Goal: Use online tool/utility: Utilize a website feature to perform a specific function

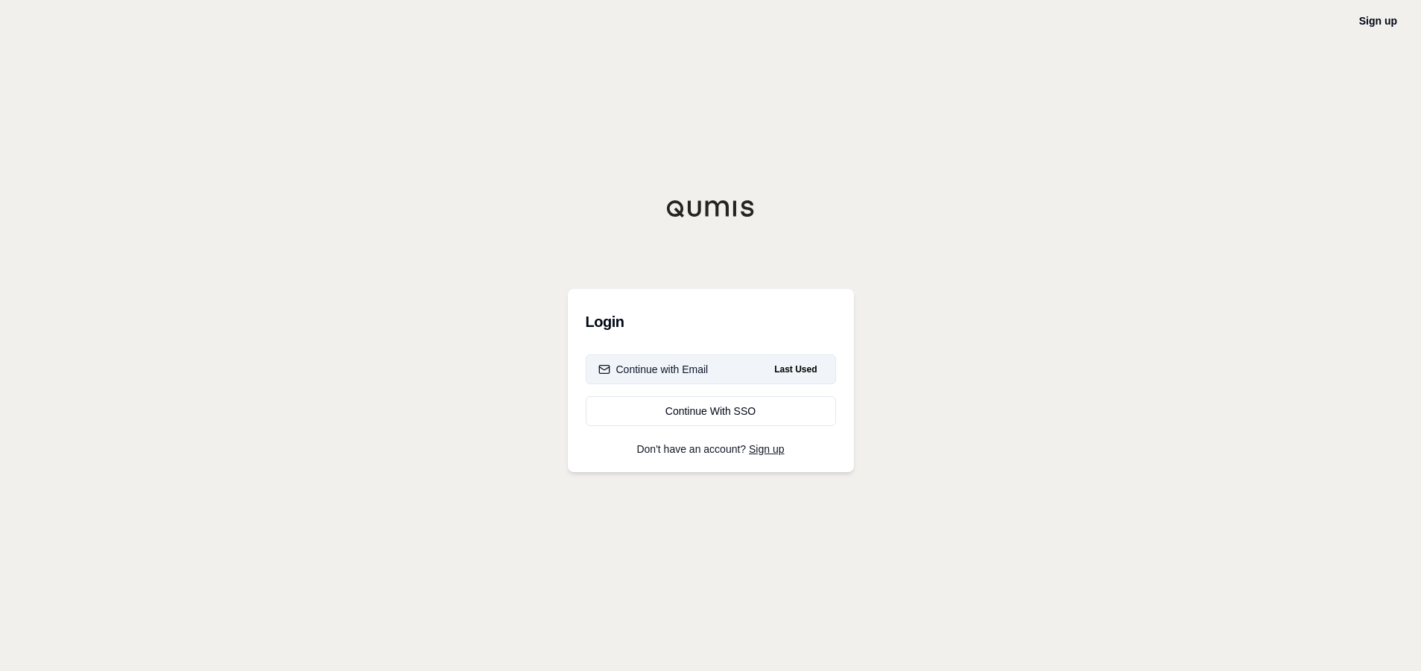
click at [662, 376] on div "Continue with Email" at bounding box center [653, 369] width 110 height 15
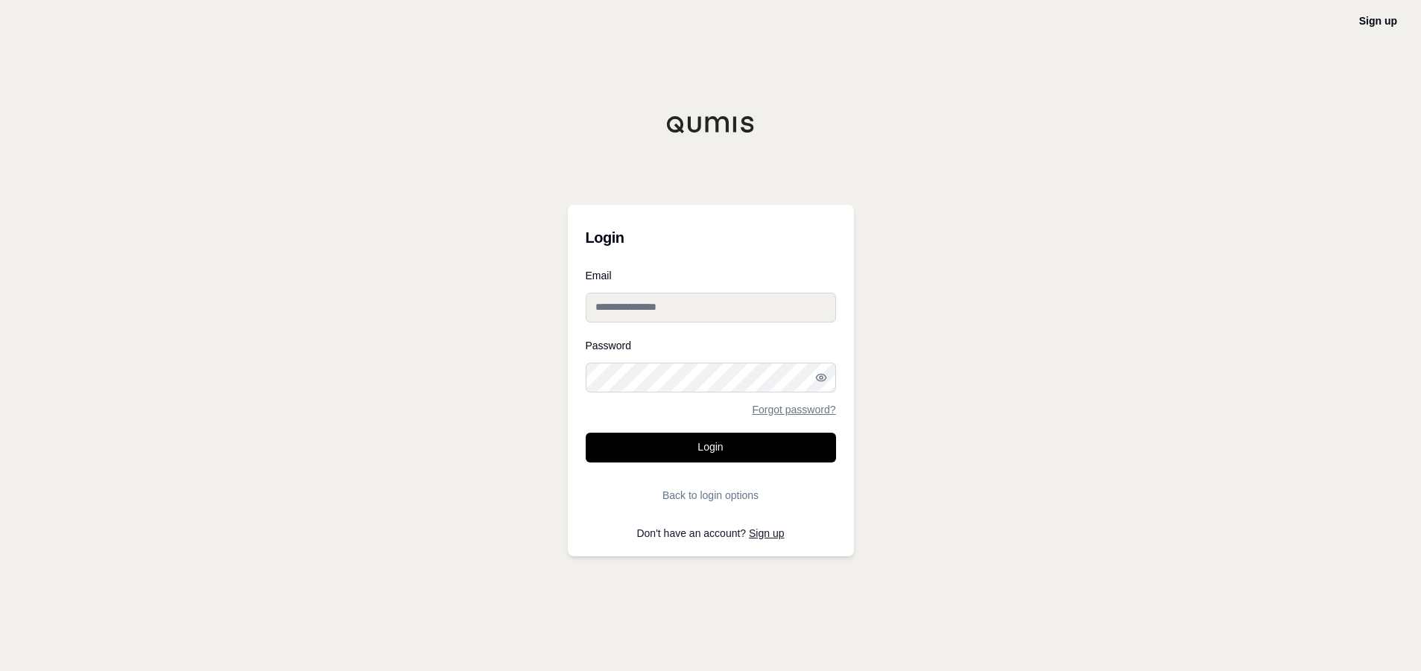
type input "**********"
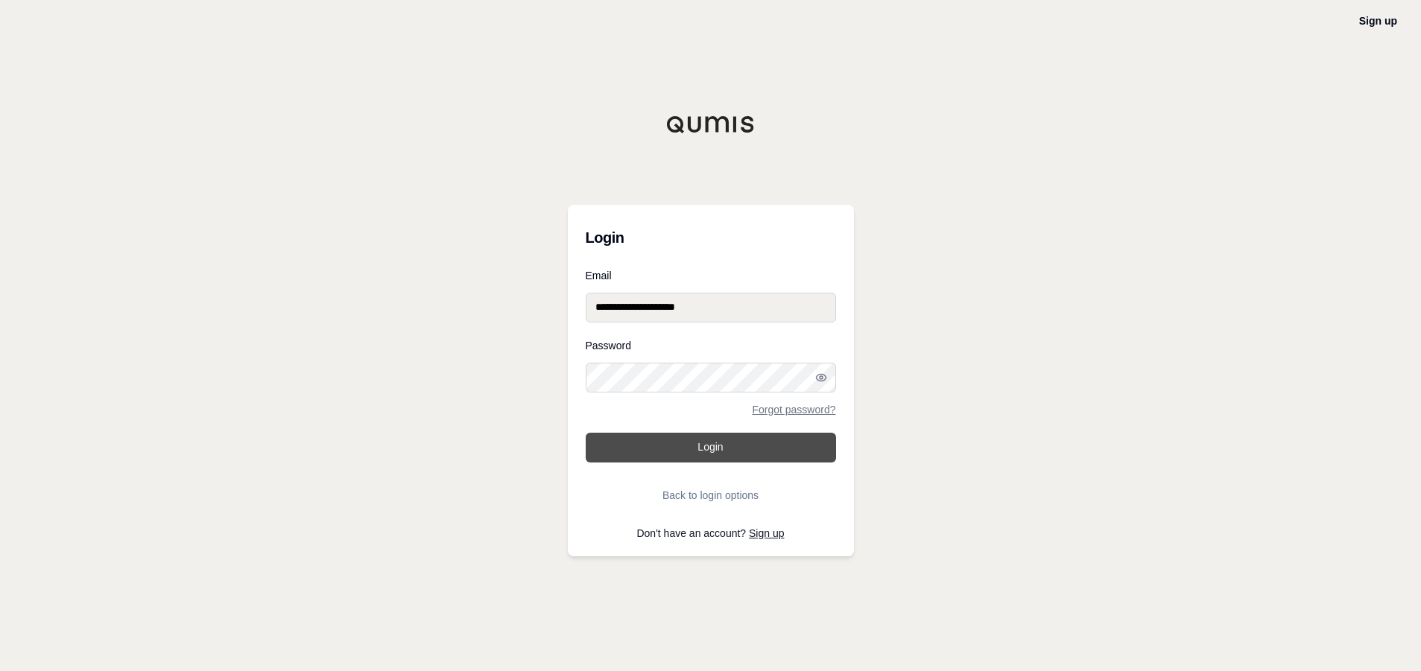
click at [674, 446] on button "Login" at bounding box center [711, 448] width 250 height 30
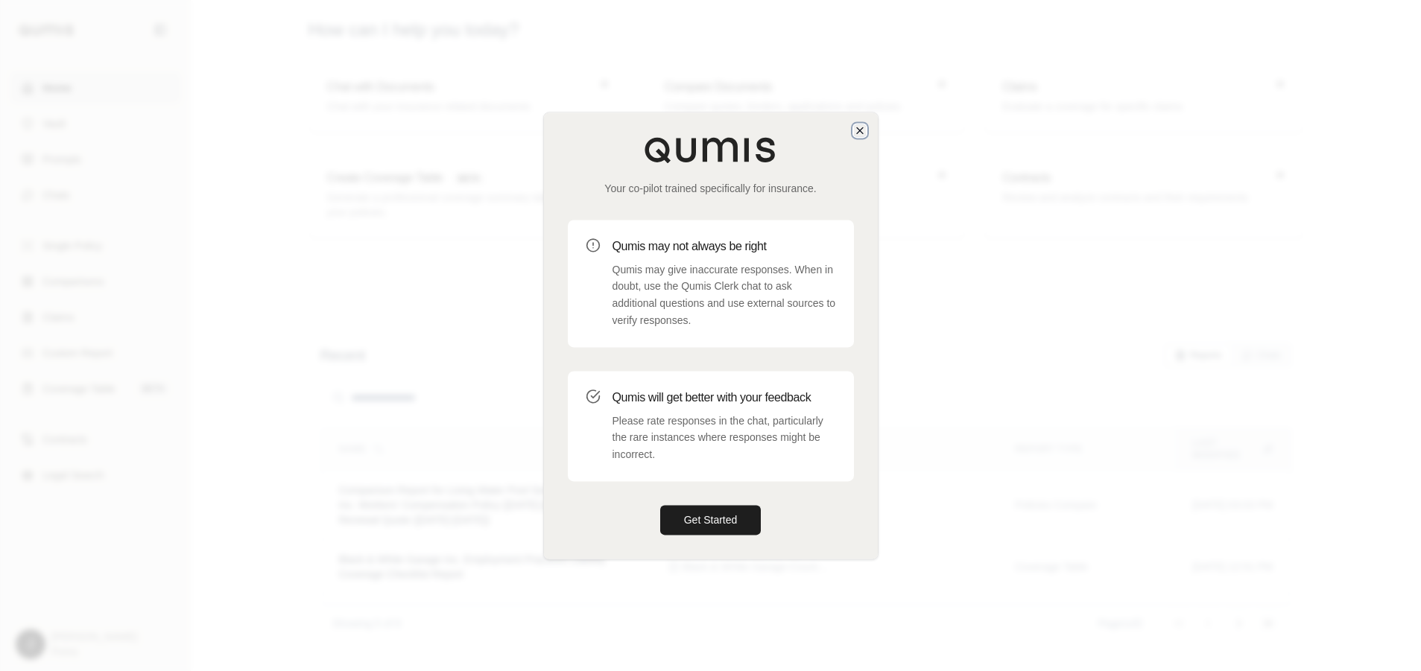
click at [859, 133] on icon "button" at bounding box center [860, 130] width 12 height 12
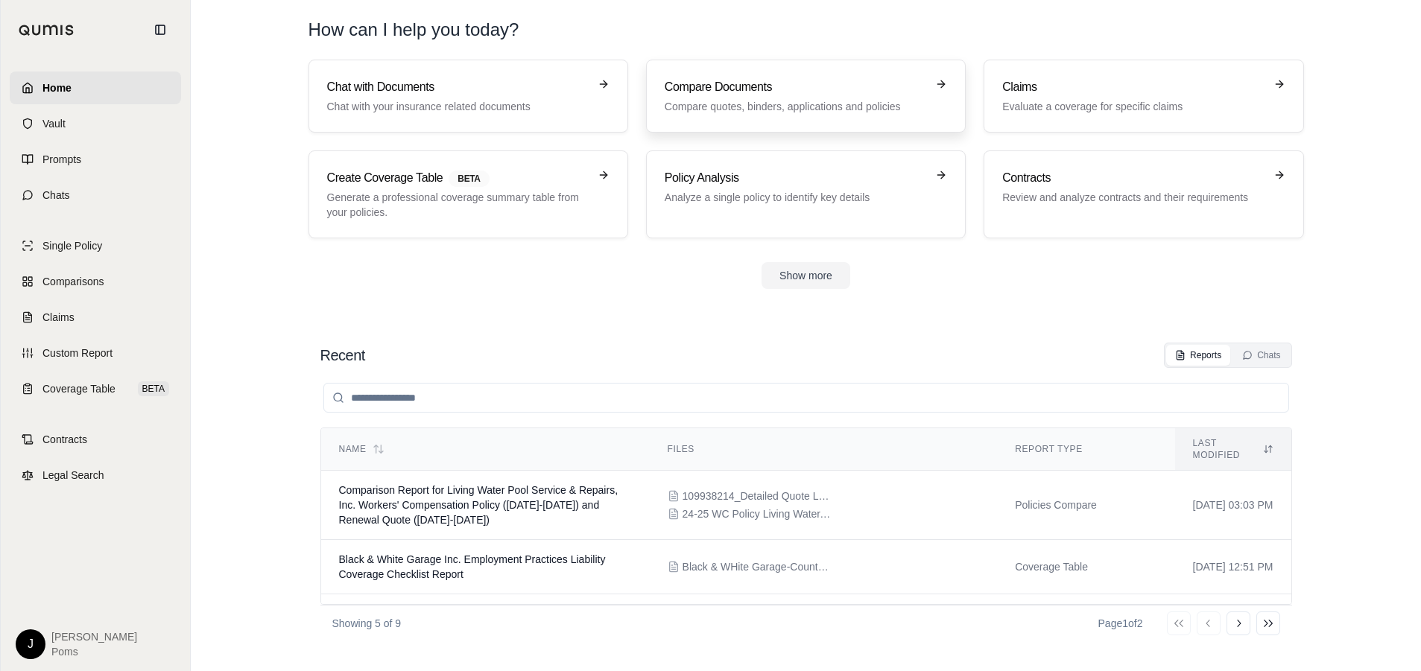
click at [869, 91] on h3 "Compare Documents" at bounding box center [796, 87] width 262 height 18
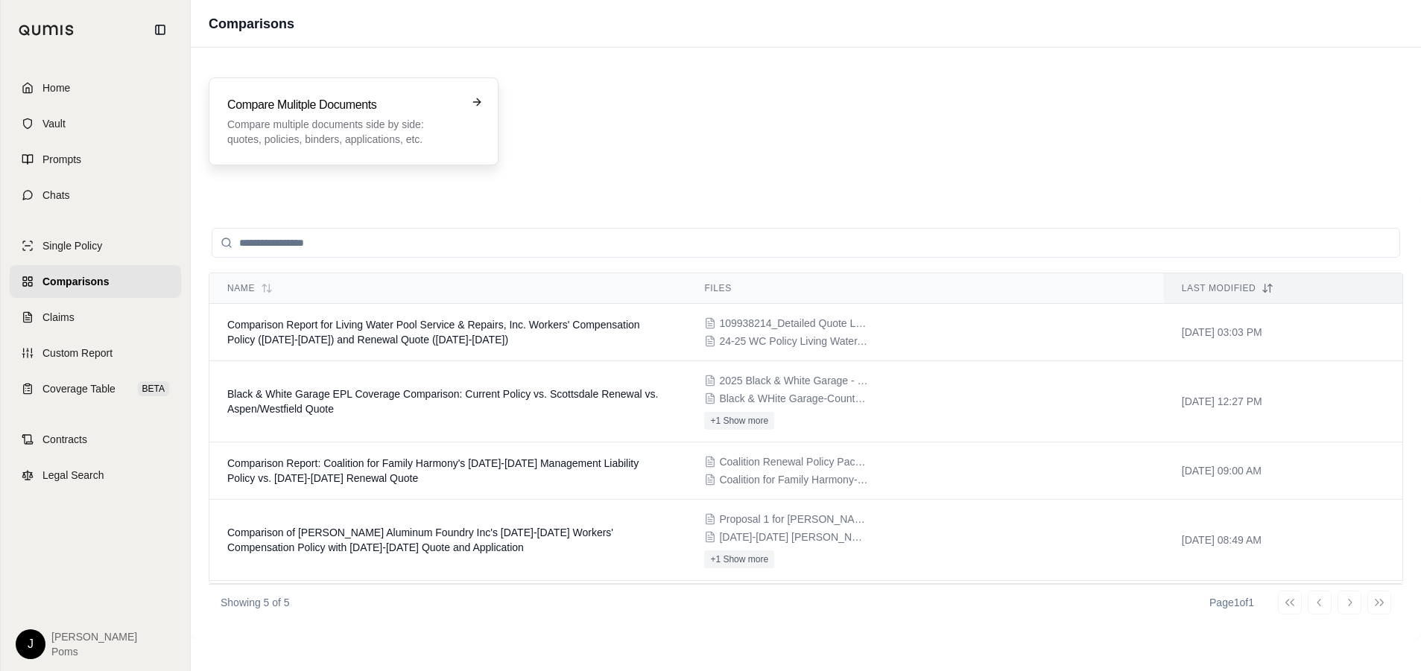
click at [357, 126] on p "Compare multiple documents side by side: quotes, policies, binders, application…" at bounding box center [343, 132] width 232 height 30
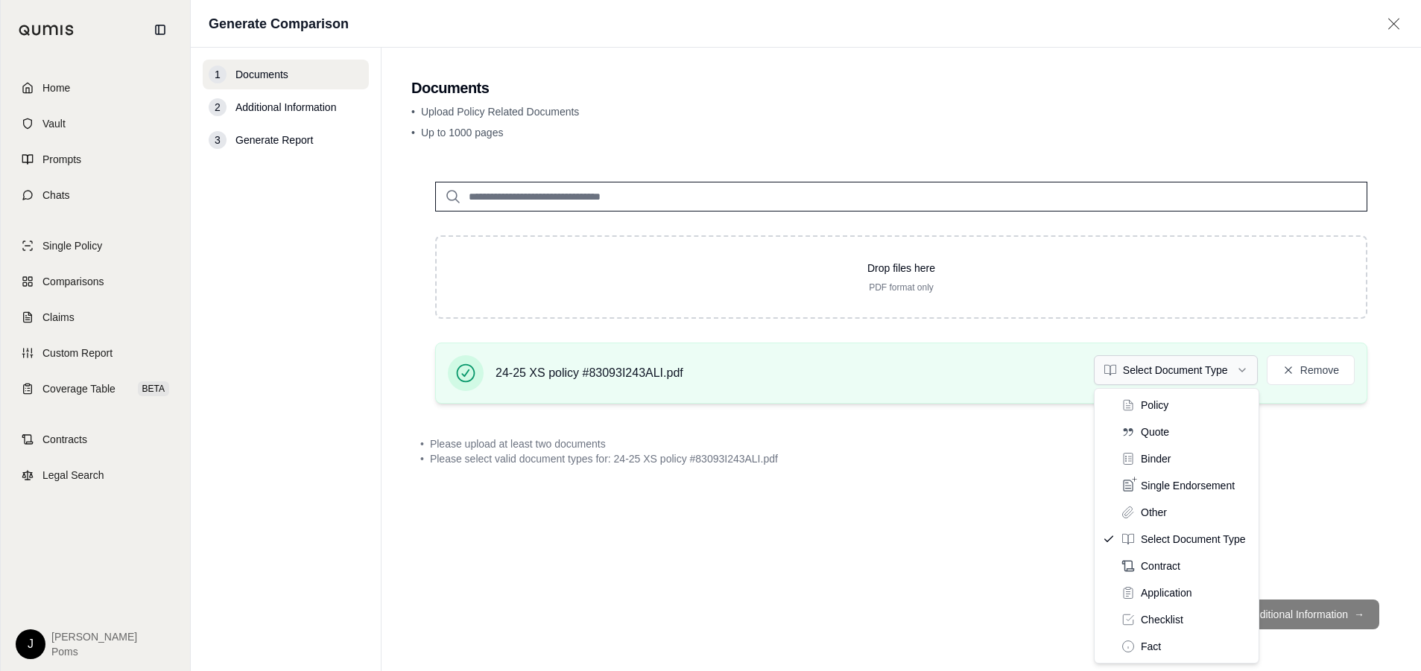
click at [1133, 369] on html "Home Vault Prompts Chats Single Policy Comparisons Claims Custom Report Coverag…" at bounding box center [710, 335] width 1421 height 671
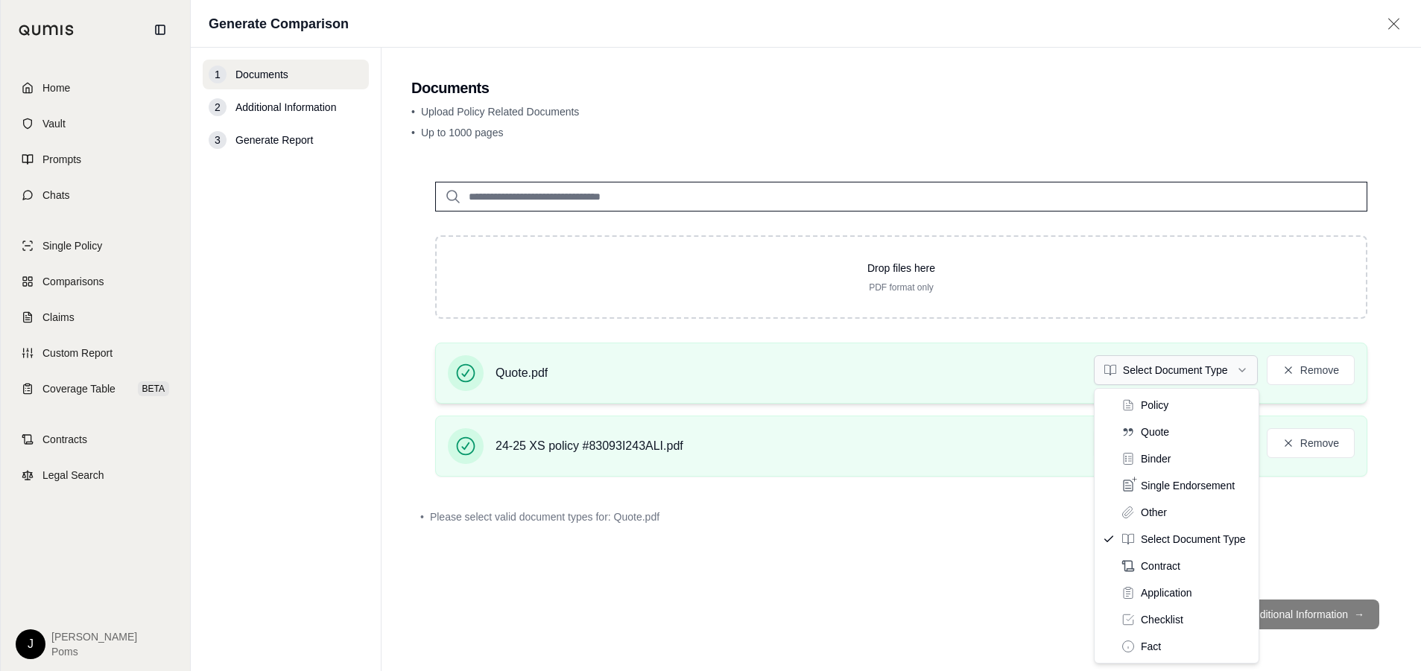
click at [1151, 370] on html "Home Vault Prompts Chats Single Policy Comparisons Claims Custom Report Coverag…" at bounding box center [710, 335] width 1421 height 671
drag, startPoint x: 1155, startPoint y: 449, endPoint x: 1148, endPoint y: 435, distance: 15.0
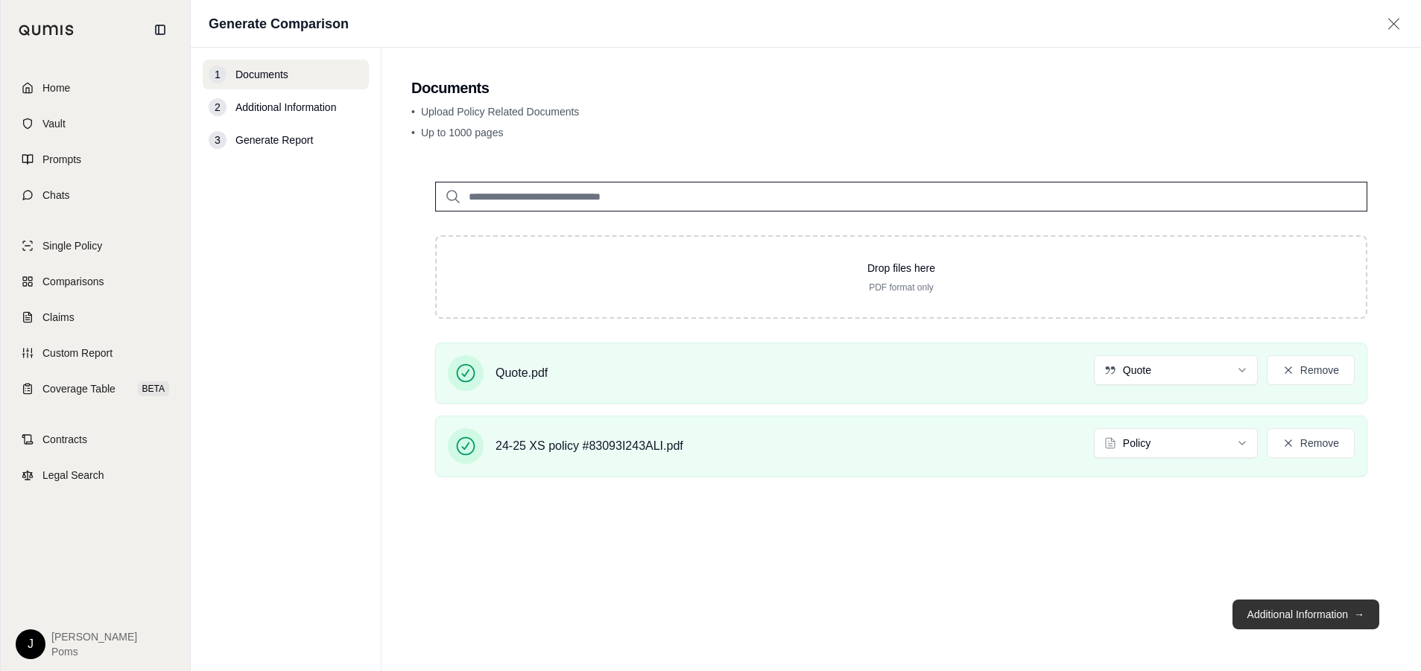
click at [1274, 609] on button "Additional Information →" at bounding box center [1306, 615] width 147 height 30
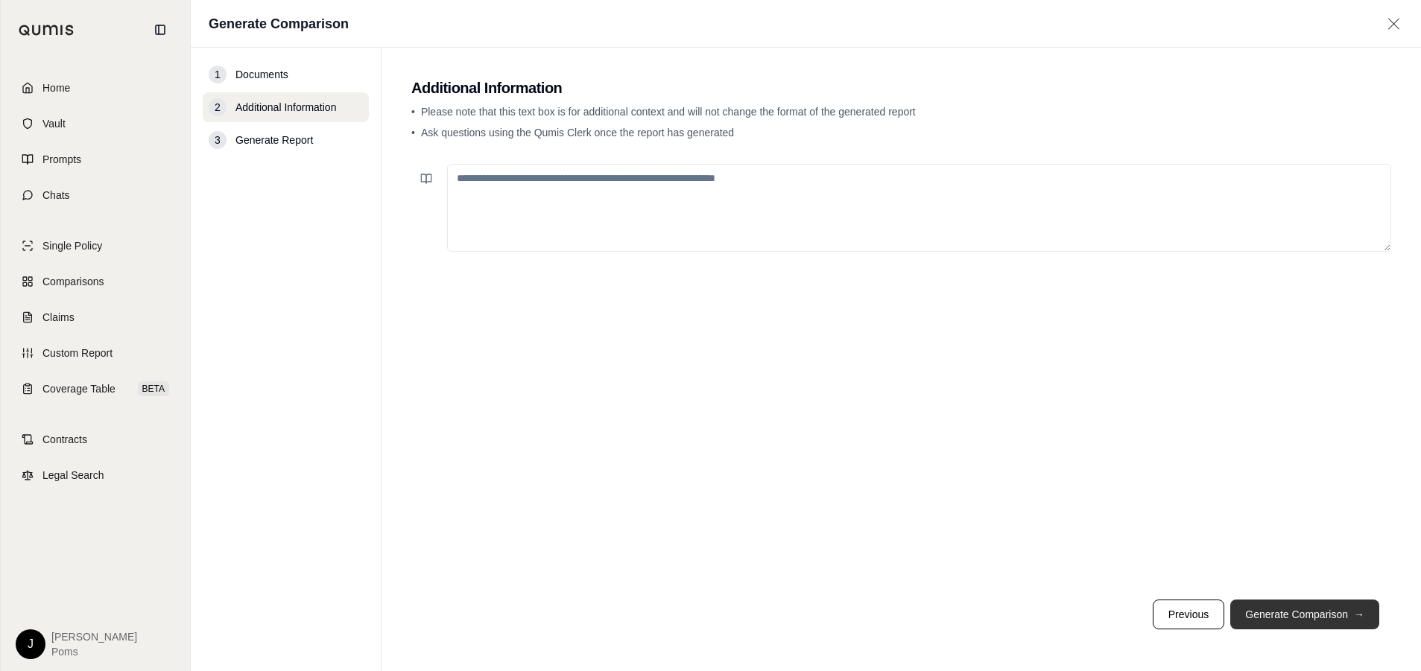
click at [1290, 617] on button "Generate Comparison →" at bounding box center [1304, 615] width 149 height 30
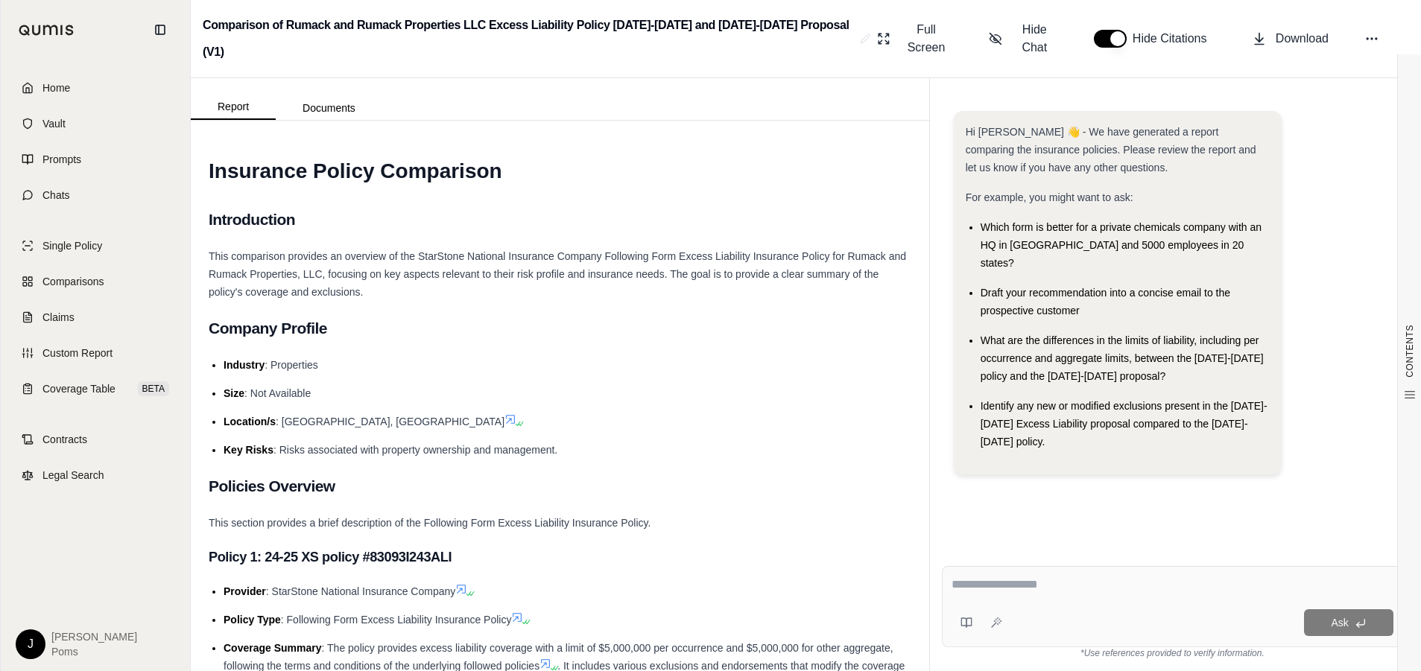
click at [1026, 586] on textarea at bounding box center [1173, 585] width 442 height 18
type textarea "**********"
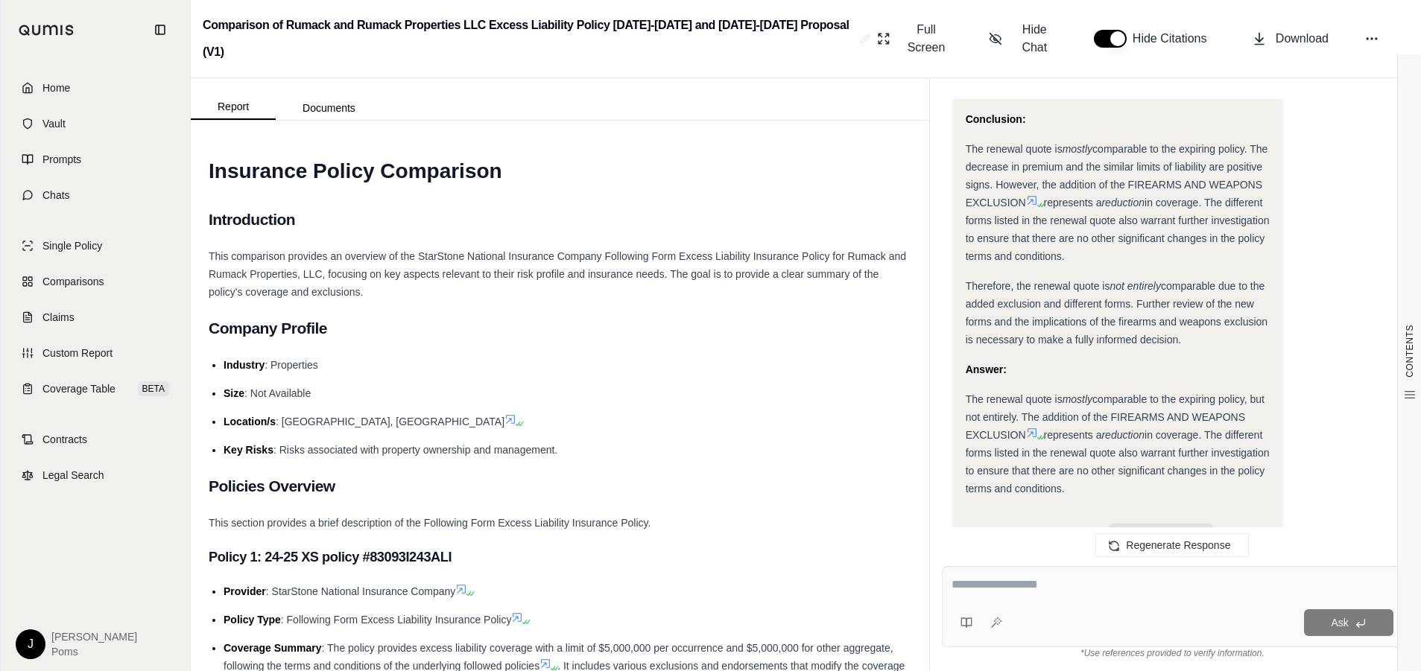
click at [1028, 589] on textarea at bounding box center [1173, 585] width 442 height 18
click at [1013, 586] on textarea at bounding box center [1173, 585] width 442 height 18
type textarea "**********"
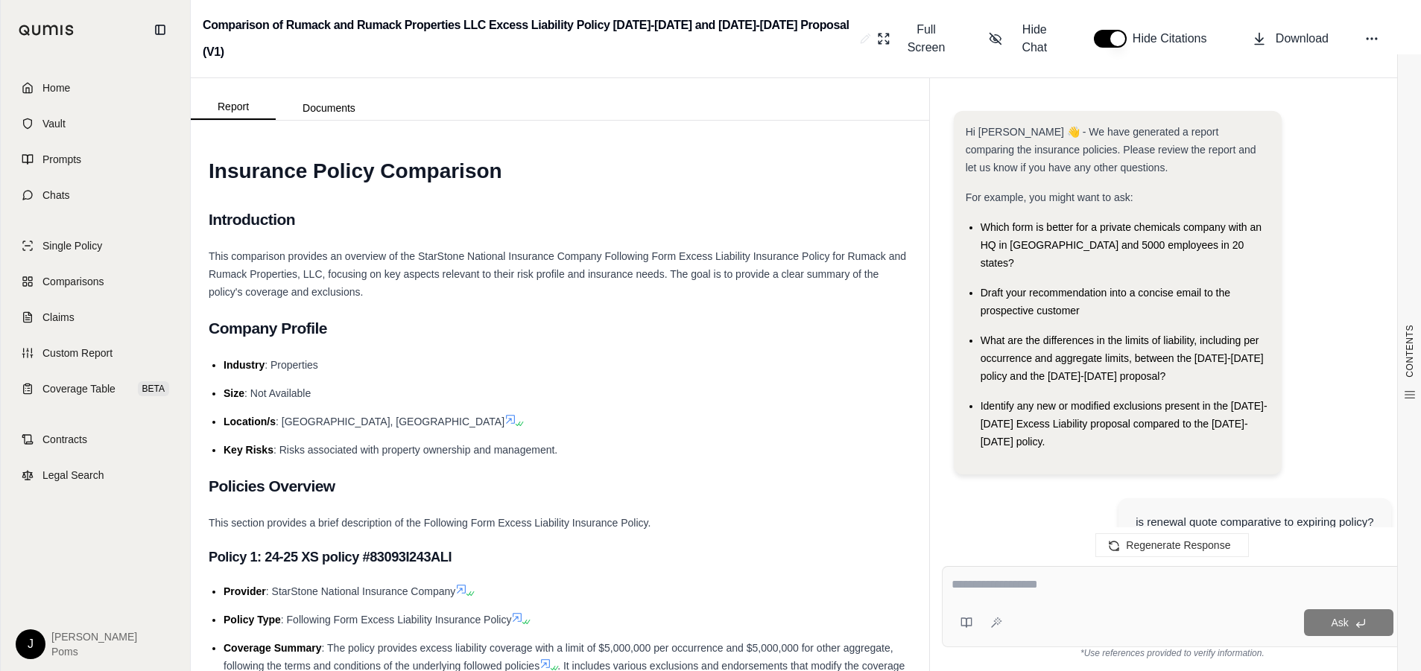
scroll to position [6323, 0]
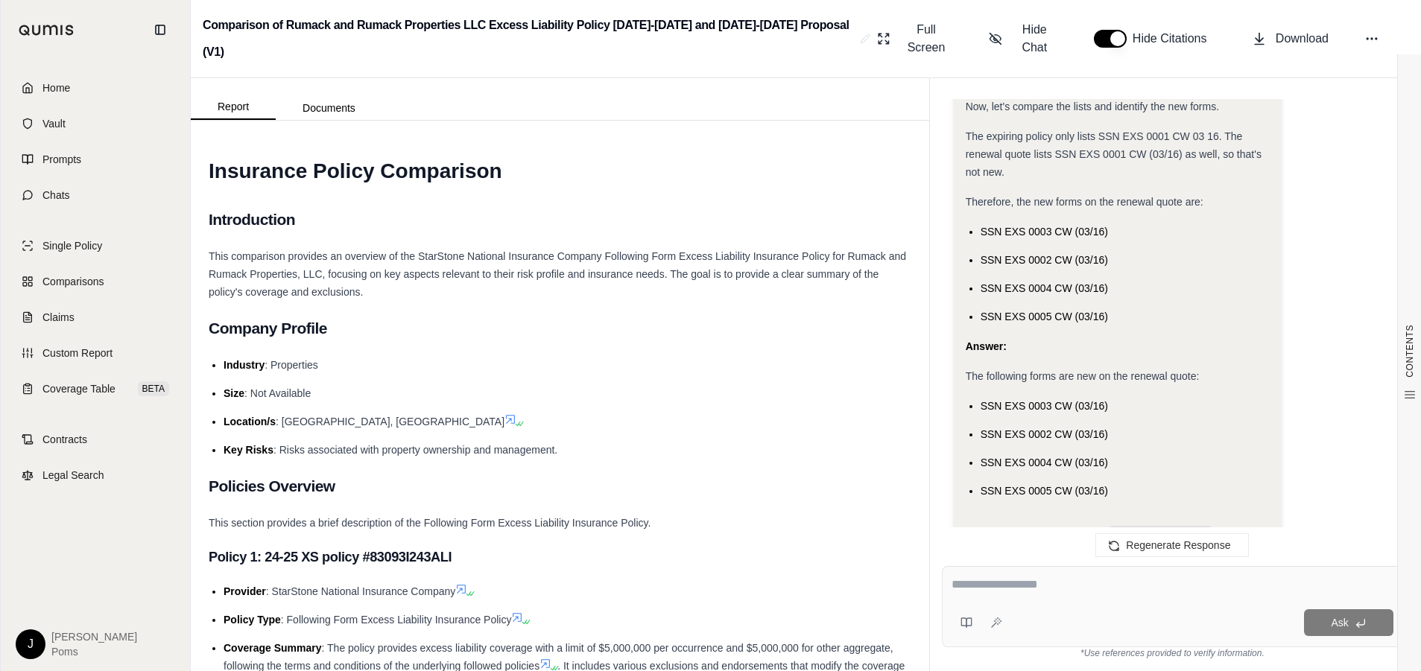
click at [1031, 400] on span "SSN EXS 0003 CW (03/16)" at bounding box center [1044, 406] width 127 height 12
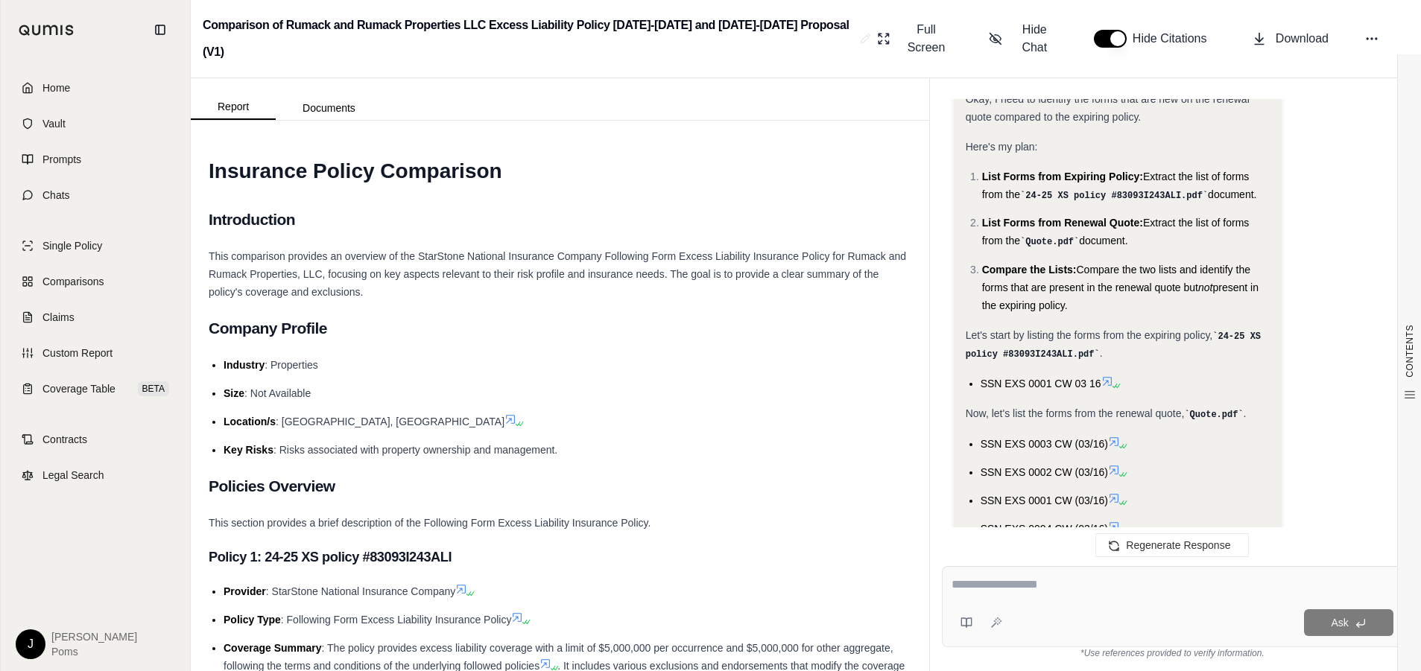
scroll to position [5876, 0]
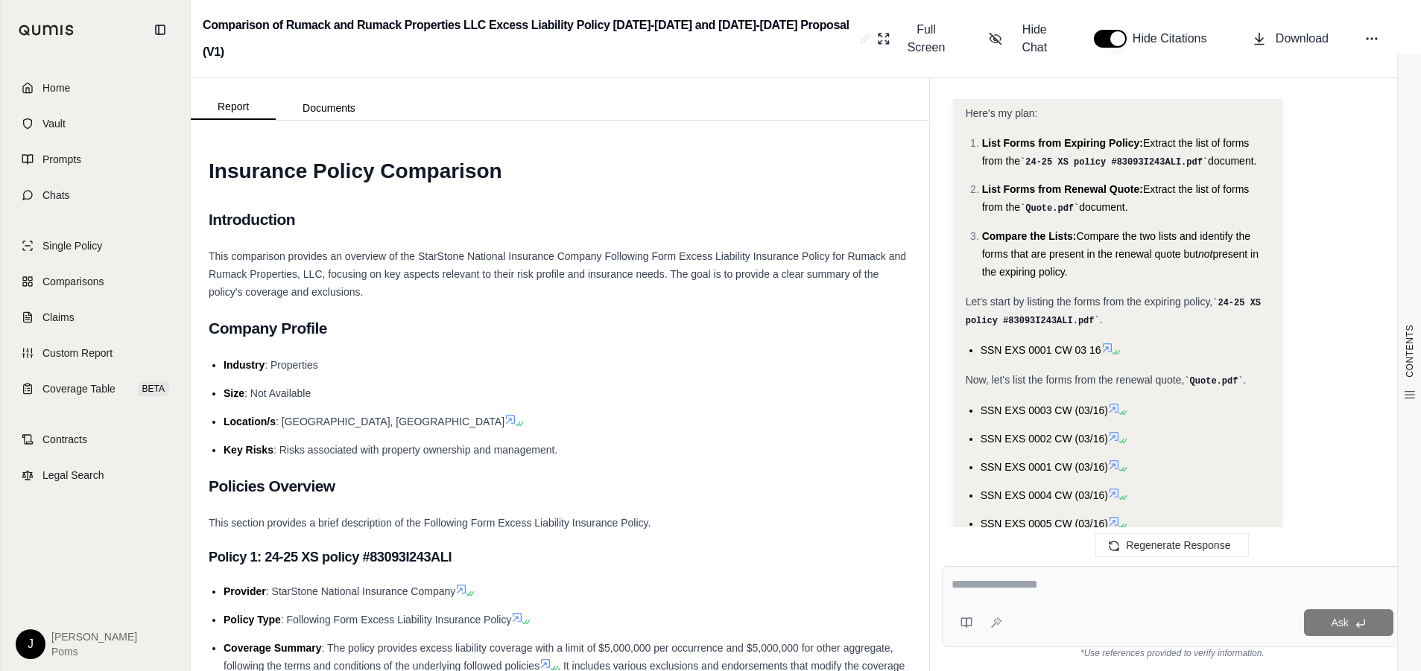
click at [1119, 402] on icon at bounding box center [1114, 408] width 12 height 12
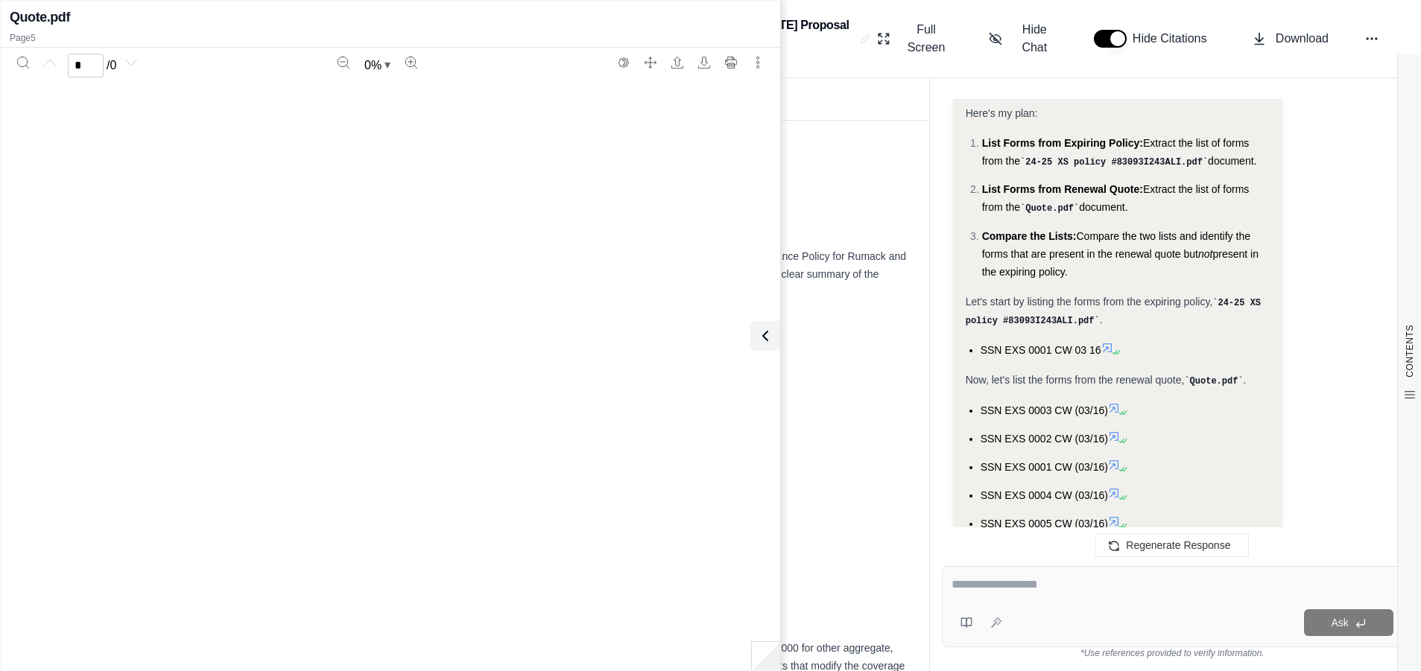
scroll to position [6323, 0]
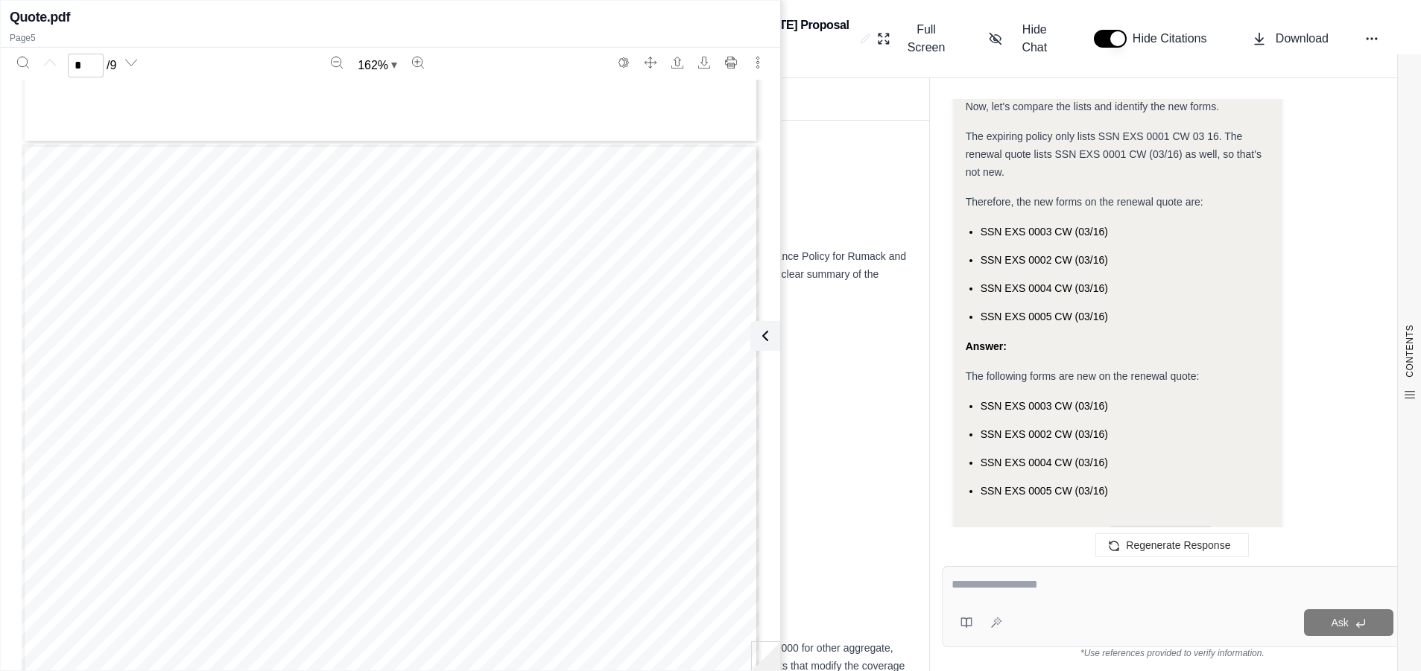
type input "*"
click at [845, 204] on h2 "Introduction" at bounding box center [560, 219] width 703 height 31
drag, startPoint x: 769, startPoint y: 325, endPoint x: 983, endPoint y: 384, distance: 221.8
click at [771, 326] on button at bounding box center [765, 336] width 30 height 30
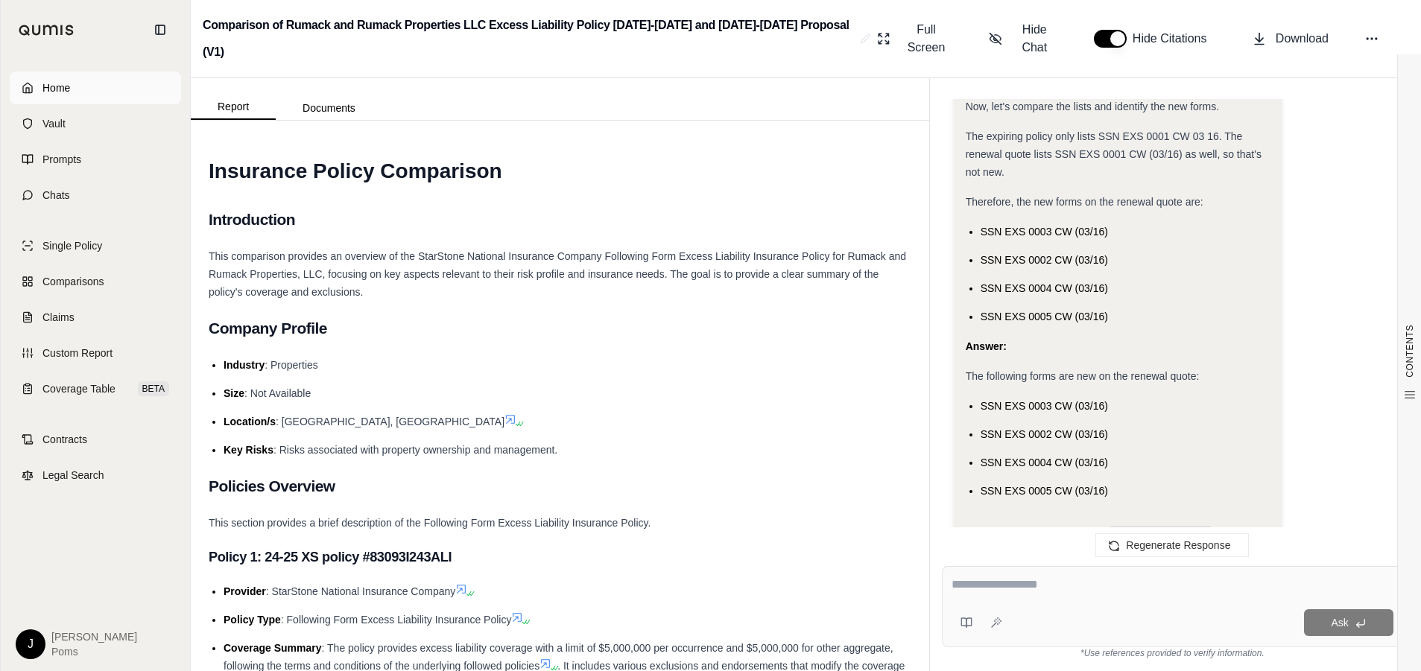
click at [55, 92] on span "Home" at bounding box center [56, 87] width 28 height 15
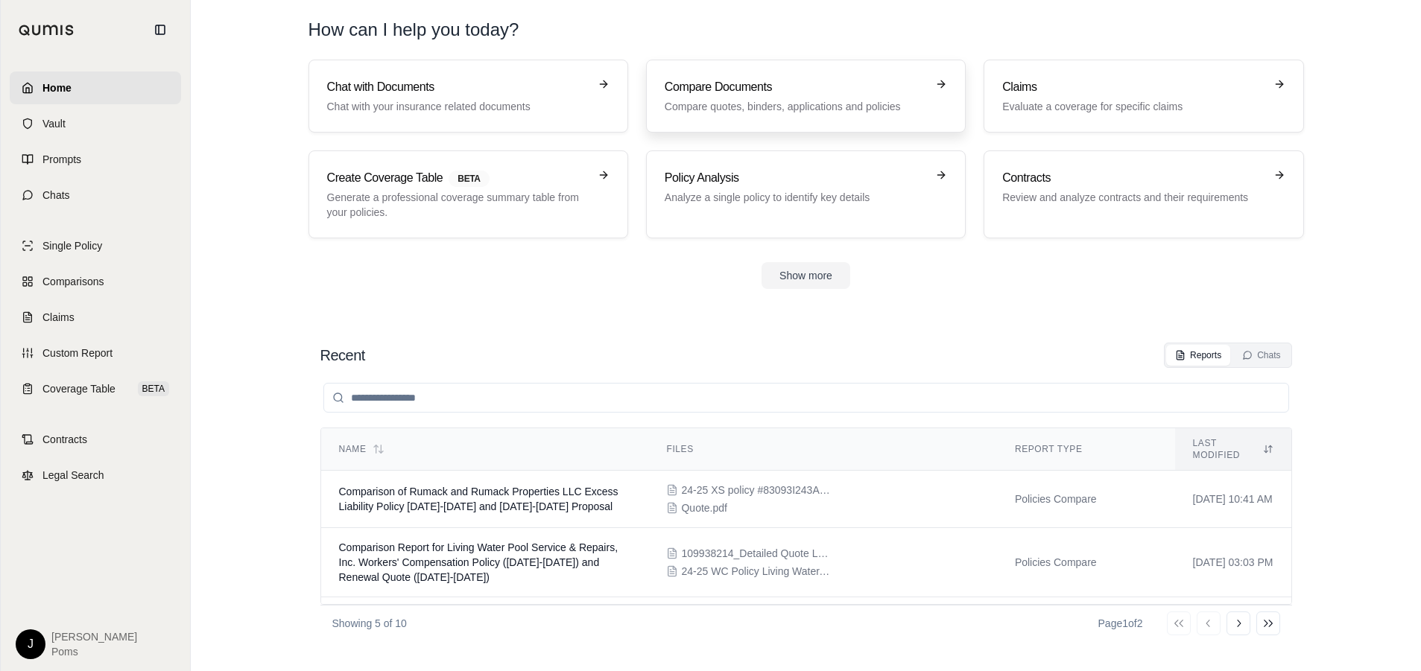
click at [791, 85] on h3 "Compare Documents" at bounding box center [796, 87] width 262 height 18
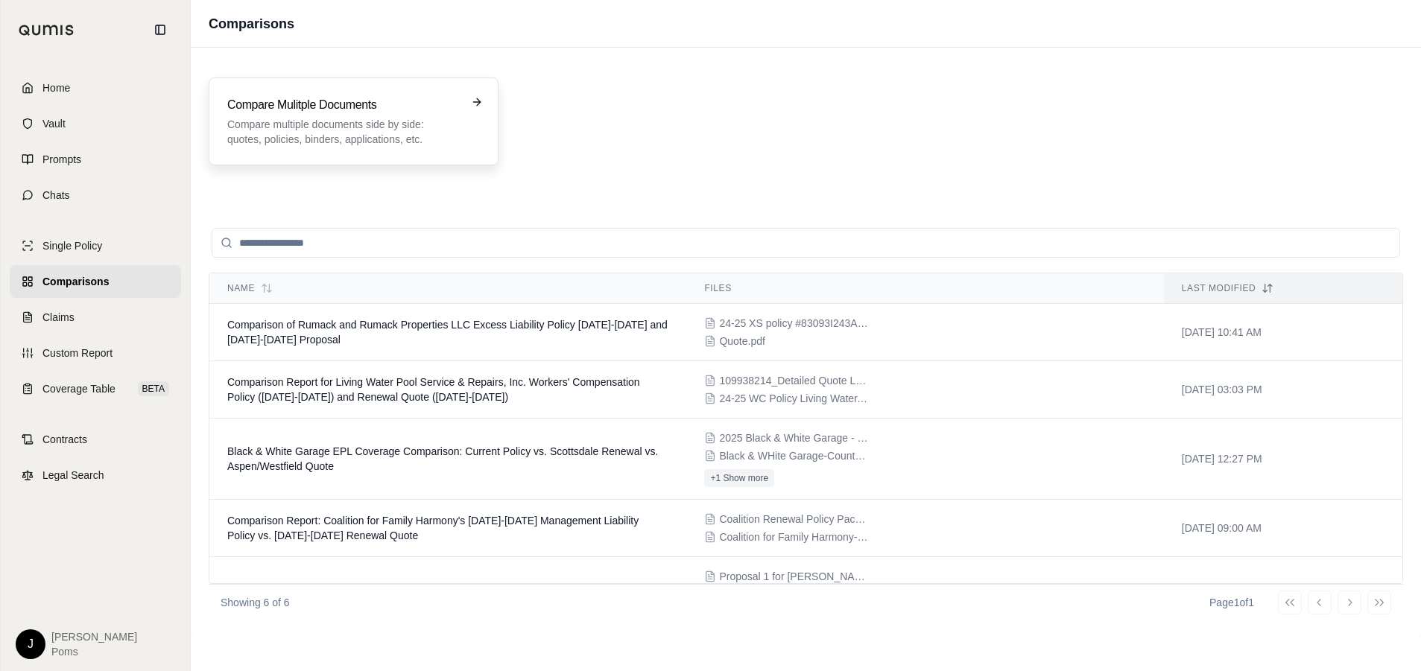
click at [301, 113] on h3 "Compare Mulitple Documents" at bounding box center [343, 105] width 232 height 18
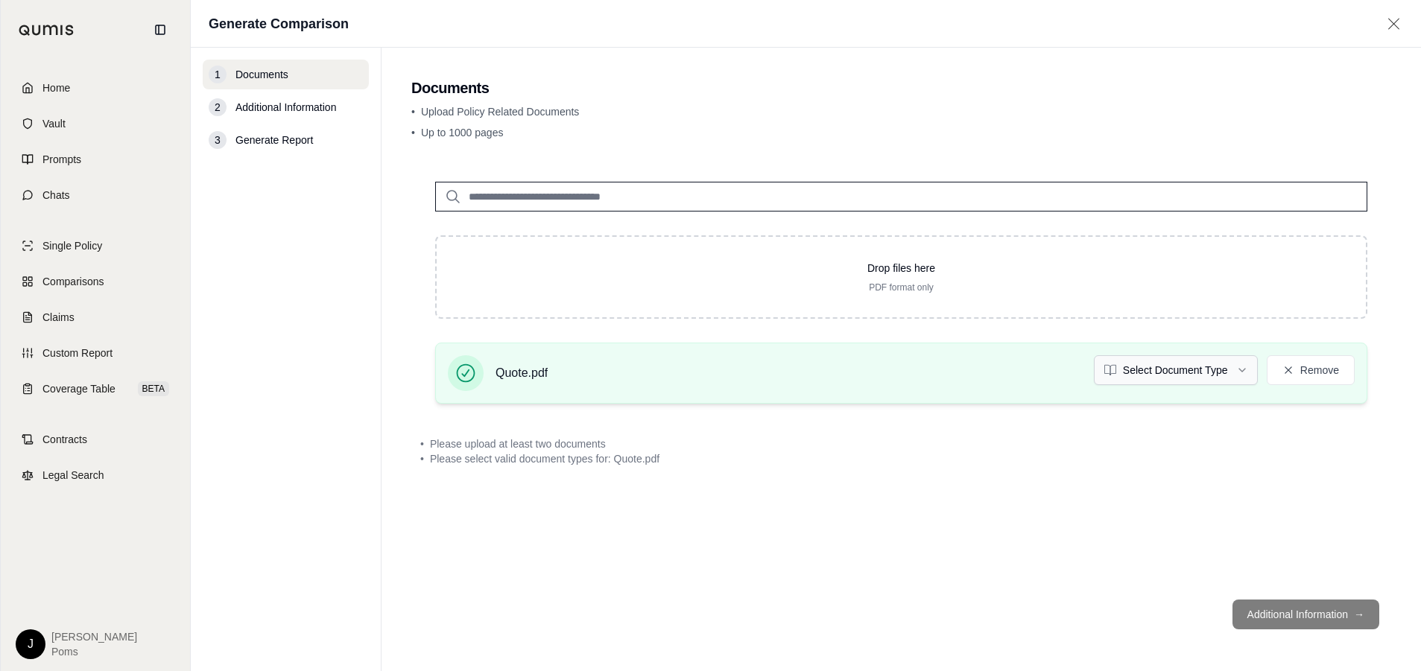
click at [1151, 377] on html "Home Vault Prompts Chats Single Policy Comparisons Claims Custom Report Coverag…" at bounding box center [710, 335] width 1421 height 671
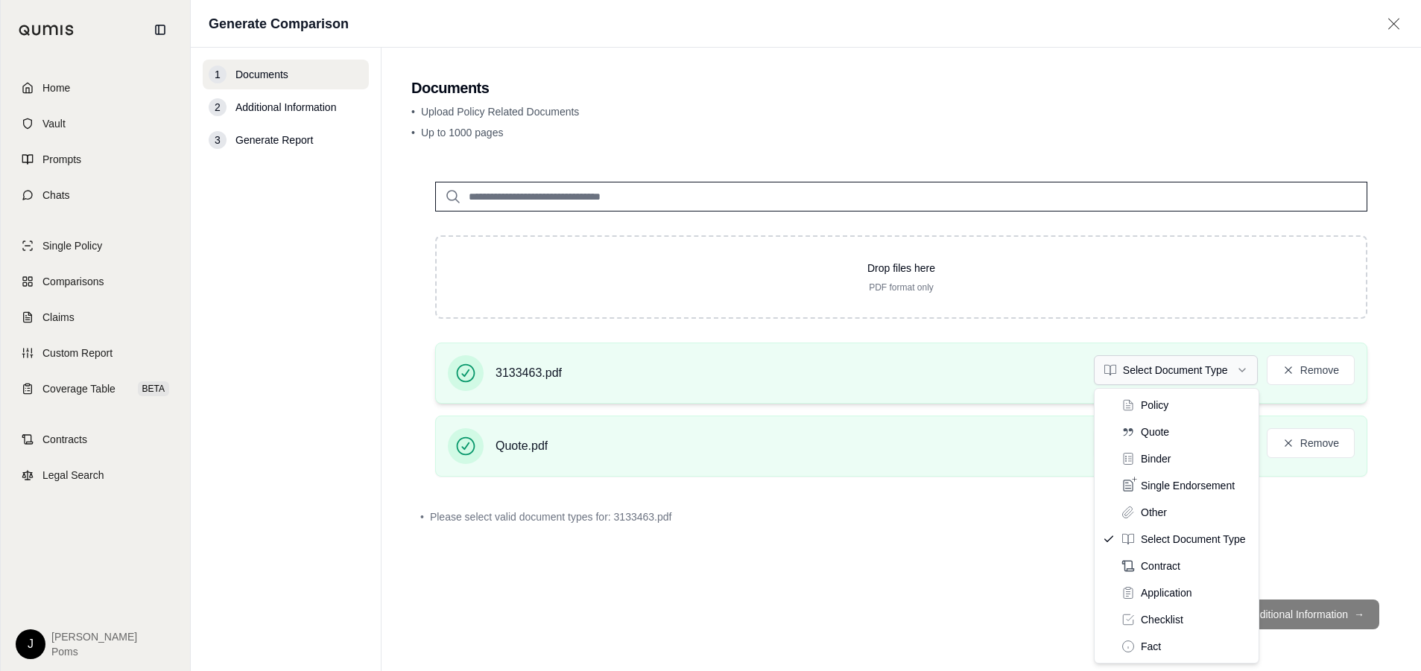
click at [1171, 382] on html "Home Vault Prompts Chats Single Policy Comparisons Claims Custom Report Coverag…" at bounding box center [710, 335] width 1421 height 671
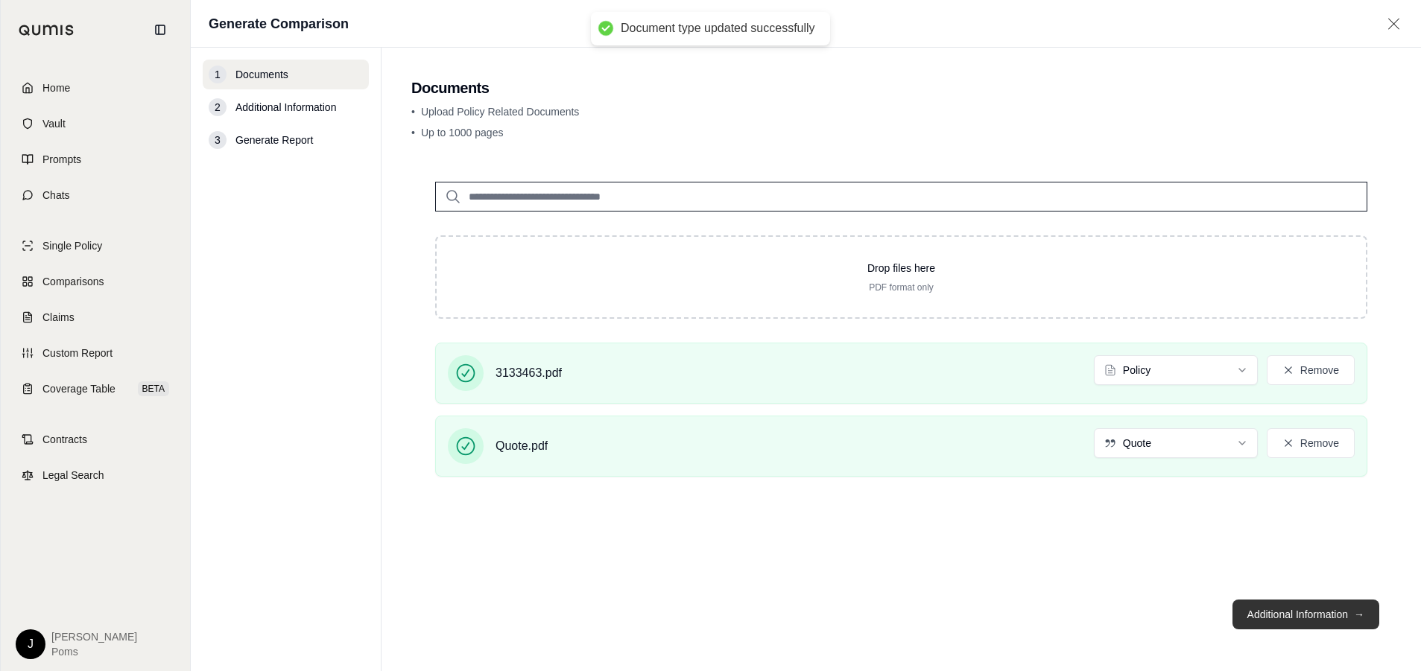
click at [1287, 607] on button "Additional Information →" at bounding box center [1306, 615] width 147 height 30
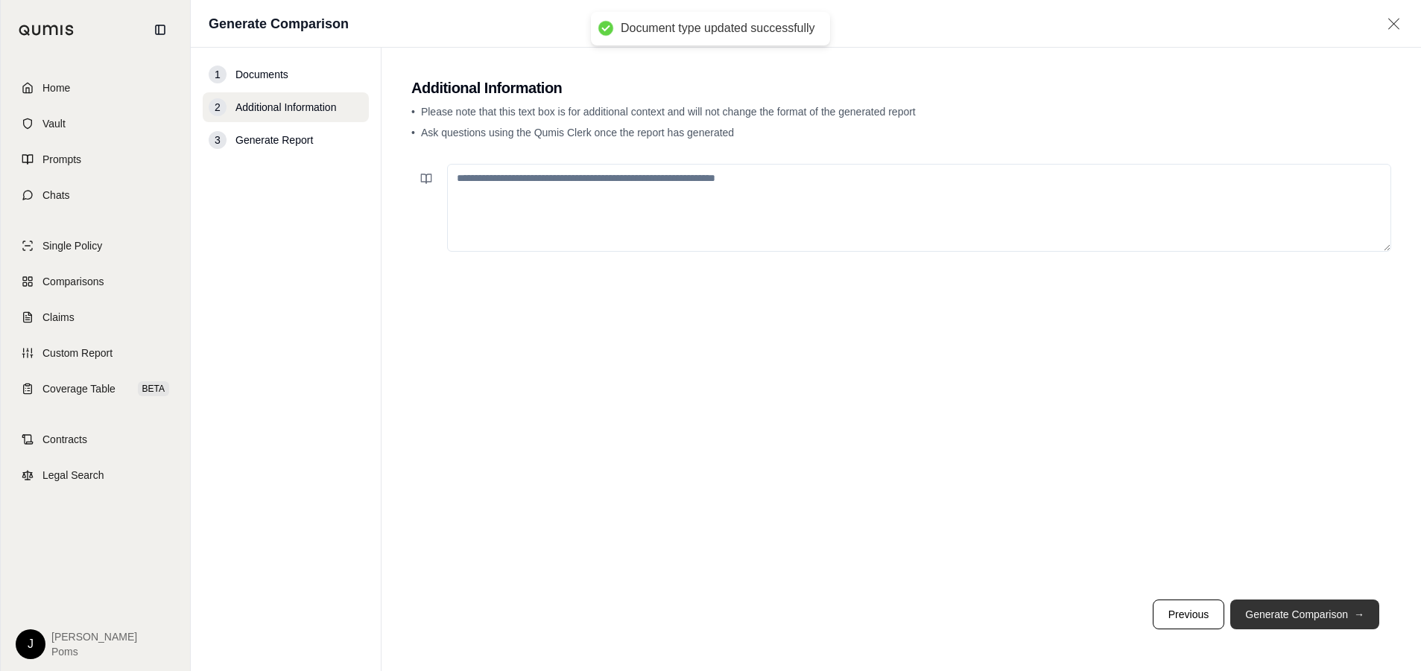
click at [1288, 606] on button "Generate Comparison →" at bounding box center [1304, 615] width 149 height 30
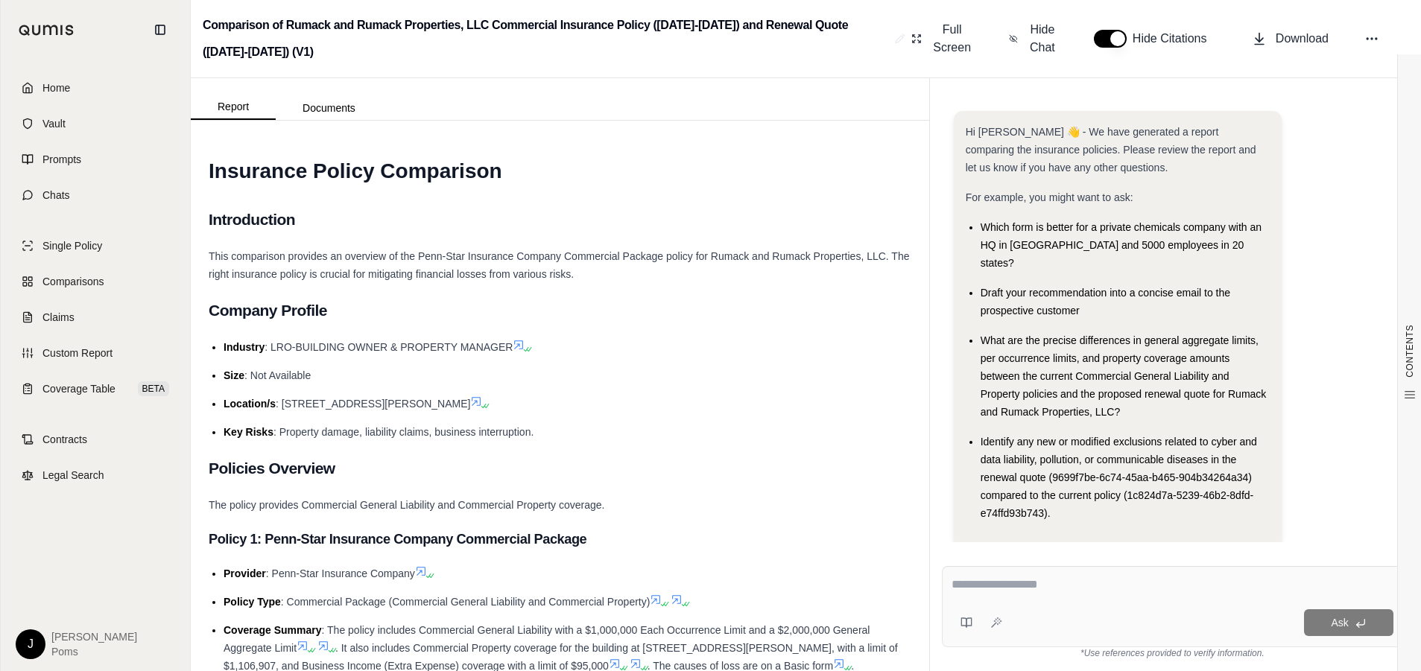
click at [1052, 586] on textarea at bounding box center [1173, 585] width 442 height 18
type textarea "**********"
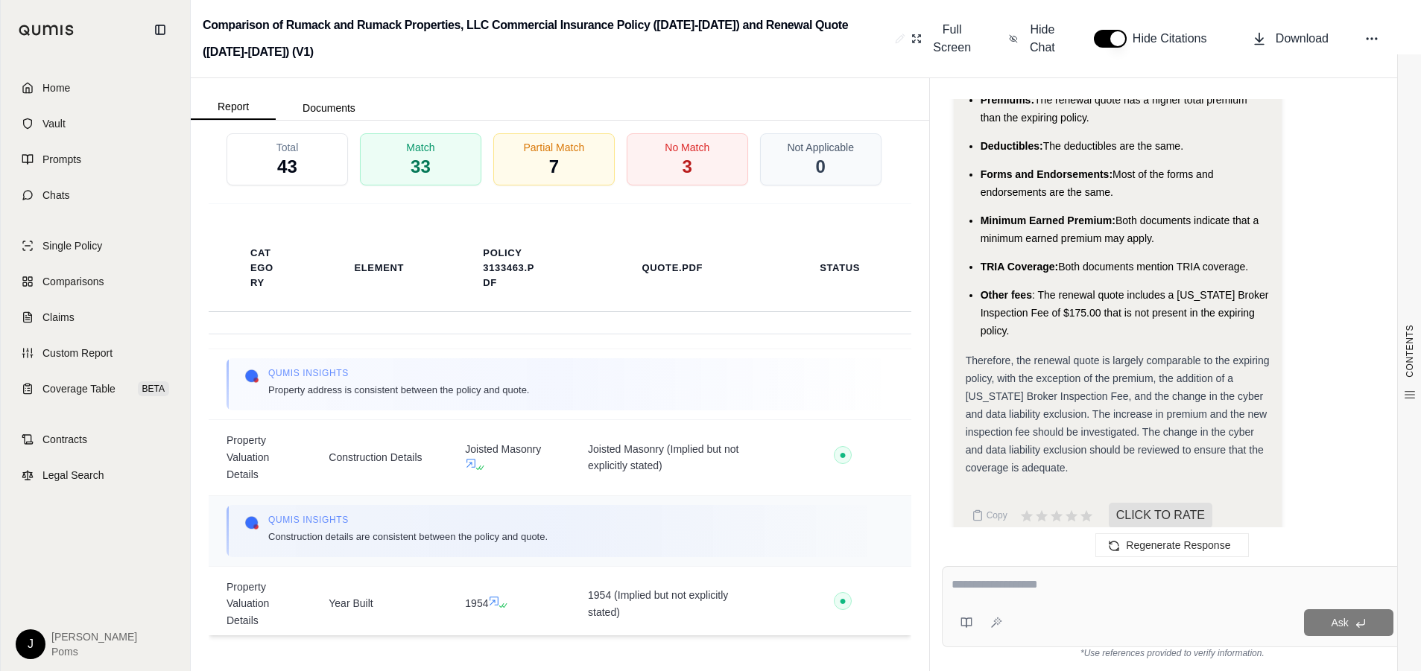
scroll to position [6260, 0]
